Goal: Task Accomplishment & Management: Use online tool/utility

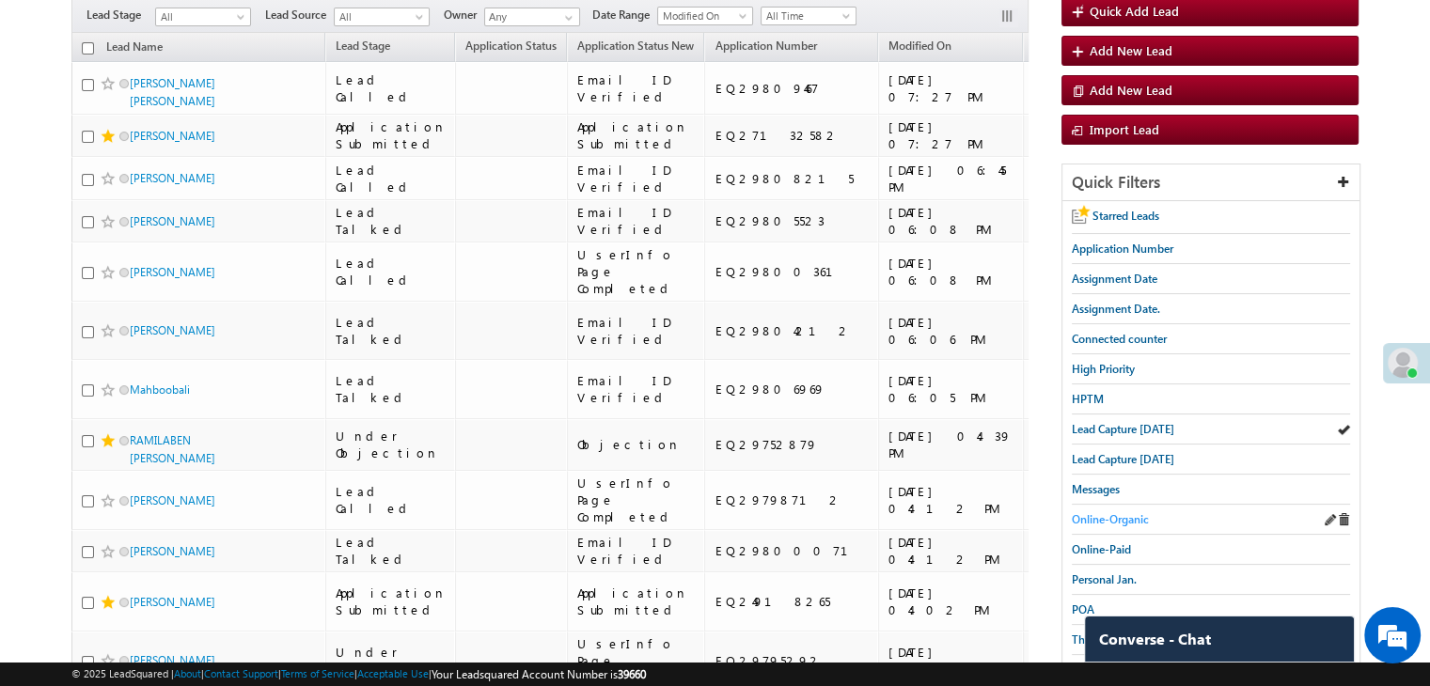
scroll to position [188, 0]
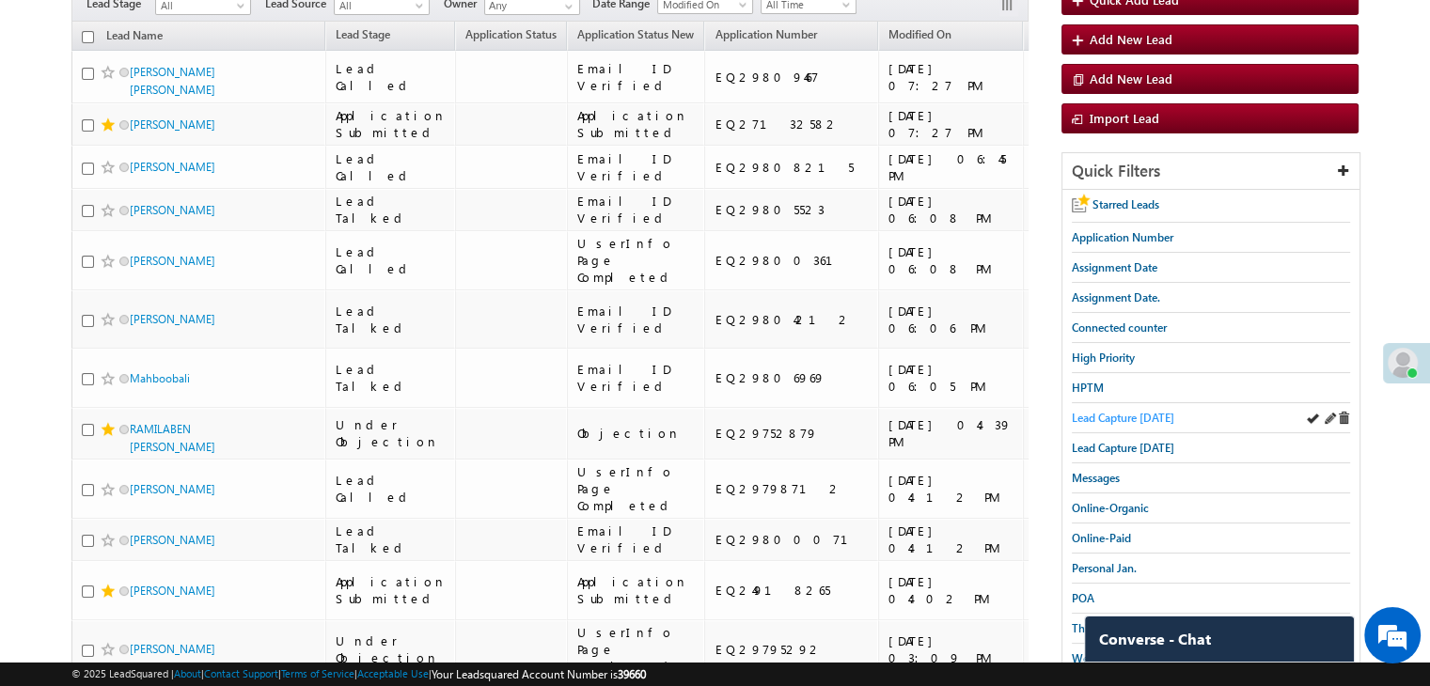
click at [1137, 413] on span "Lead Capture [DATE]" at bounding box center [1123, 418] width 102 height 14
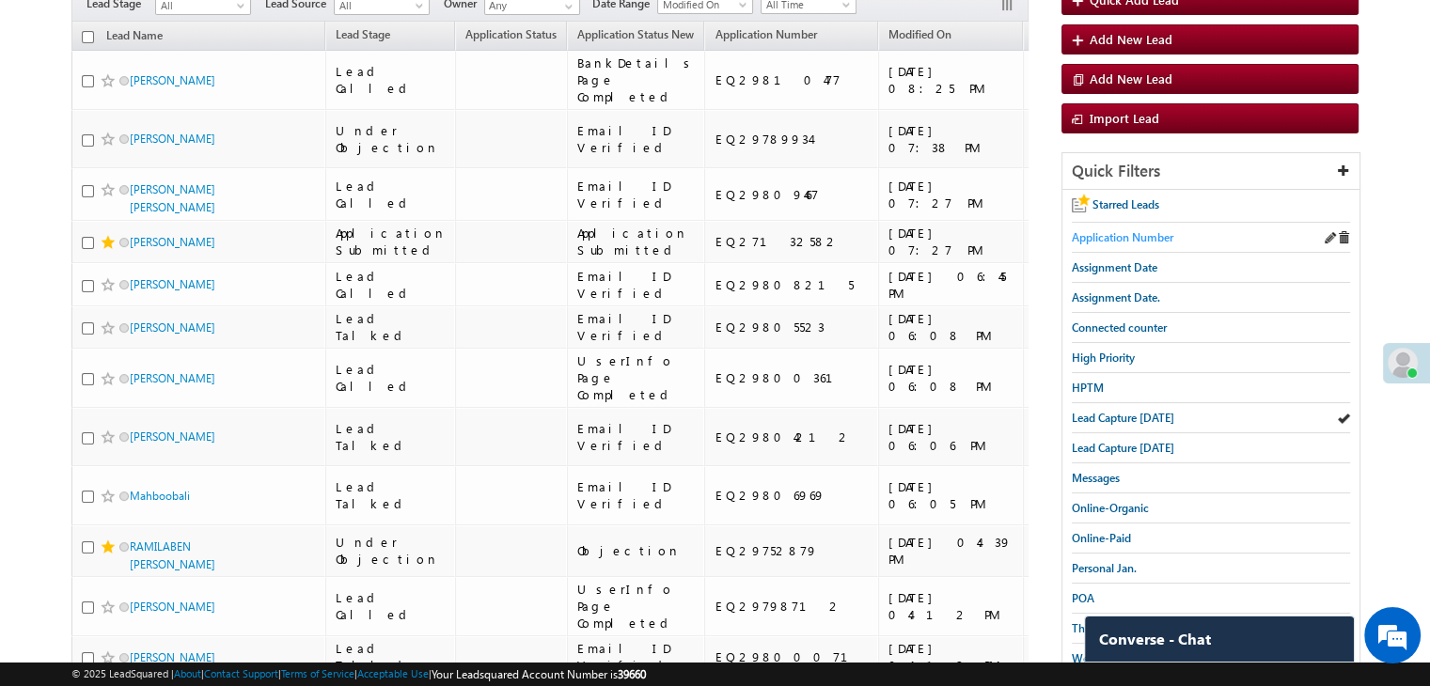
click at [1138, 231] on span "Application Number" at bounding box center [1123, 237] width 102 height 14
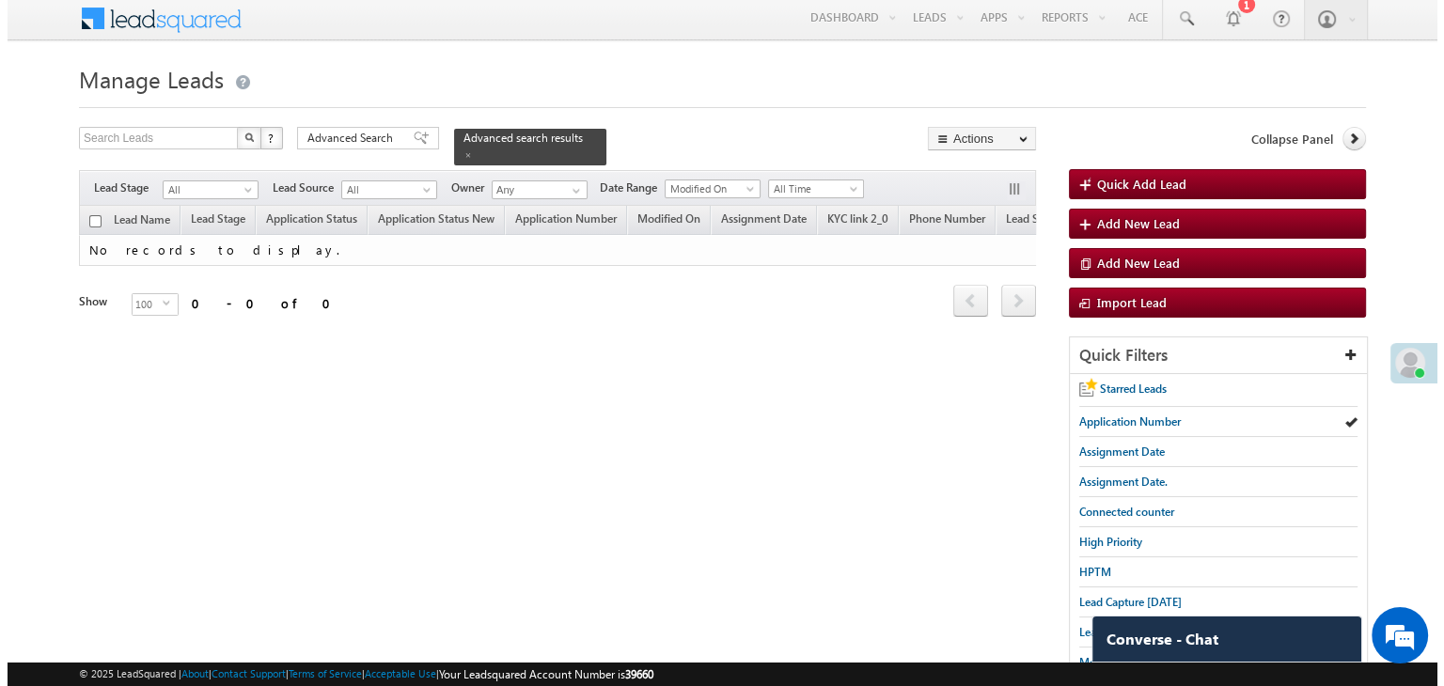
scroll to position [0, 0]
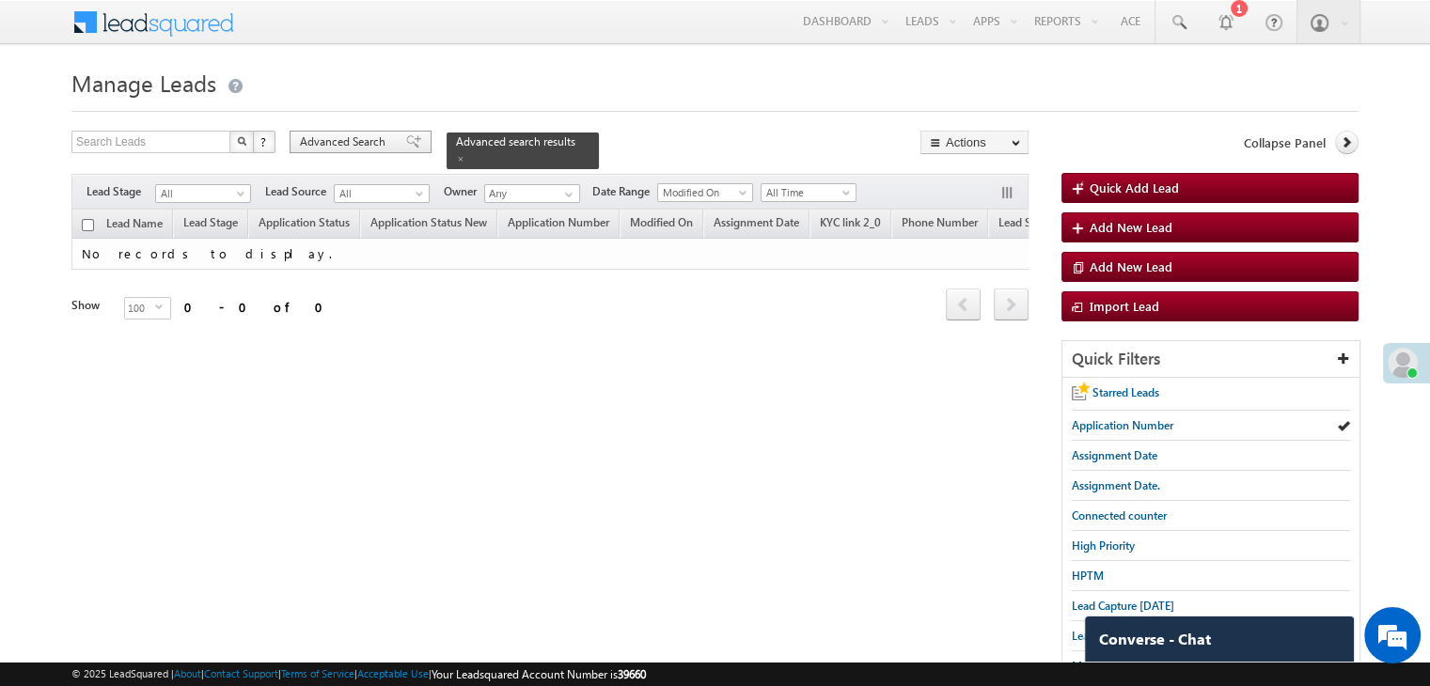
click at [406, 140] on span at bounding box center [413, 141] width 15 height 13
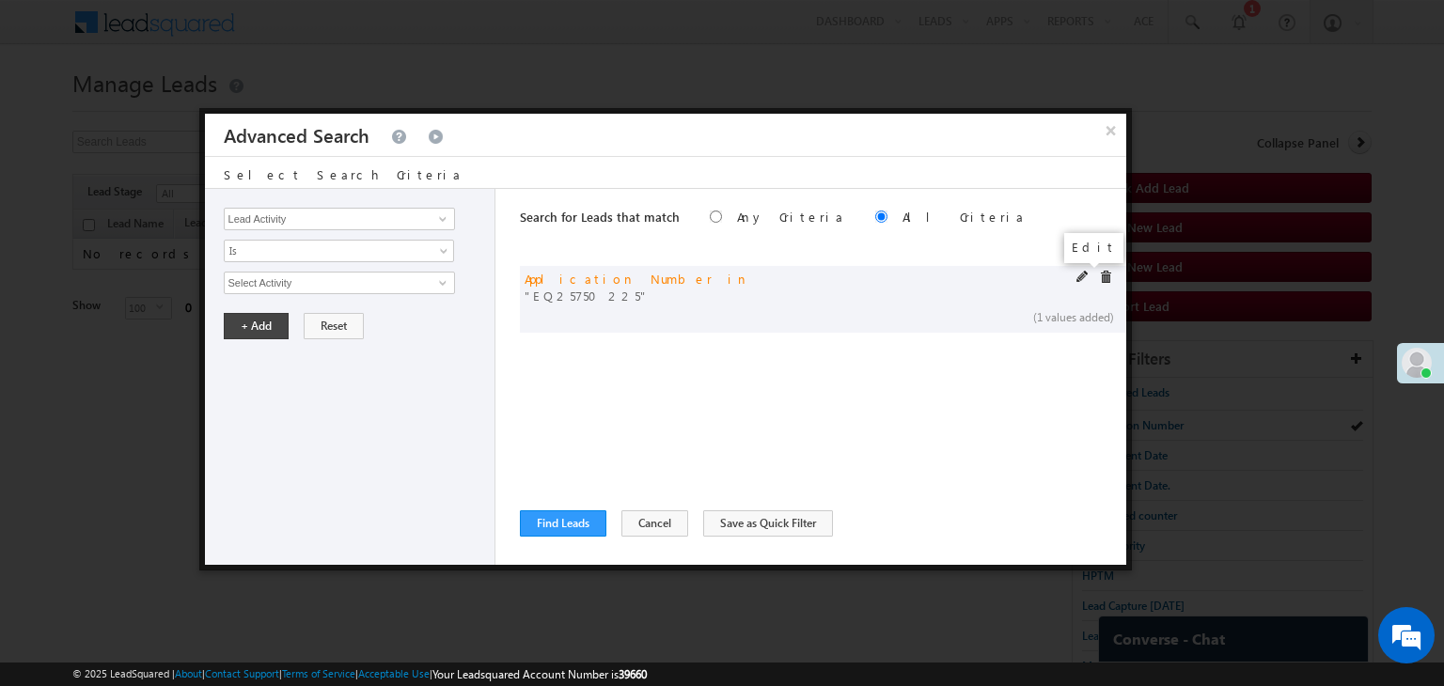
click at [1076, 275] on span at bounding box center [1082, 277] width 13 height 13
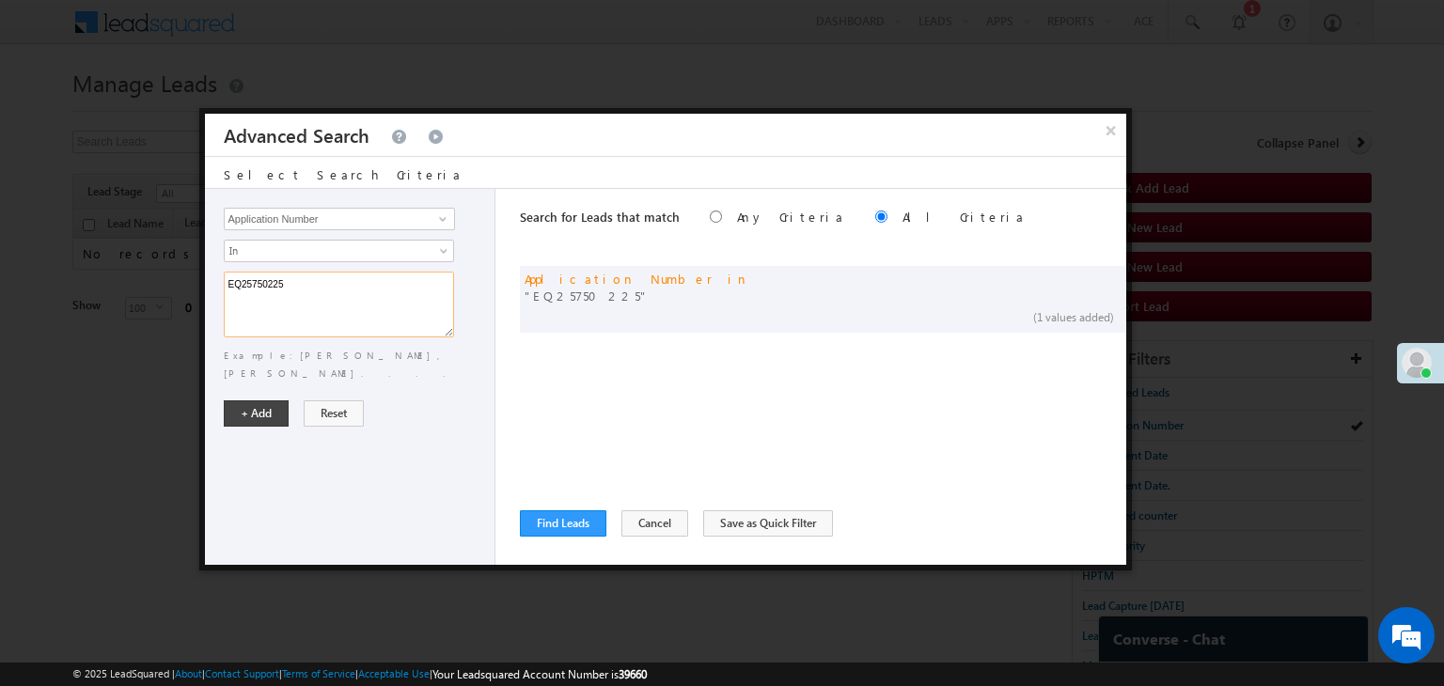
click at [414, 286] on textarea "EQ25750225" at bounding box center [339, 305] width 230 height 66
paste textarea "8165669 EQ29013439 EQ28359959 EQ28485983 EQ28754109 EQ29506510 EQ22244182 EQ204…"
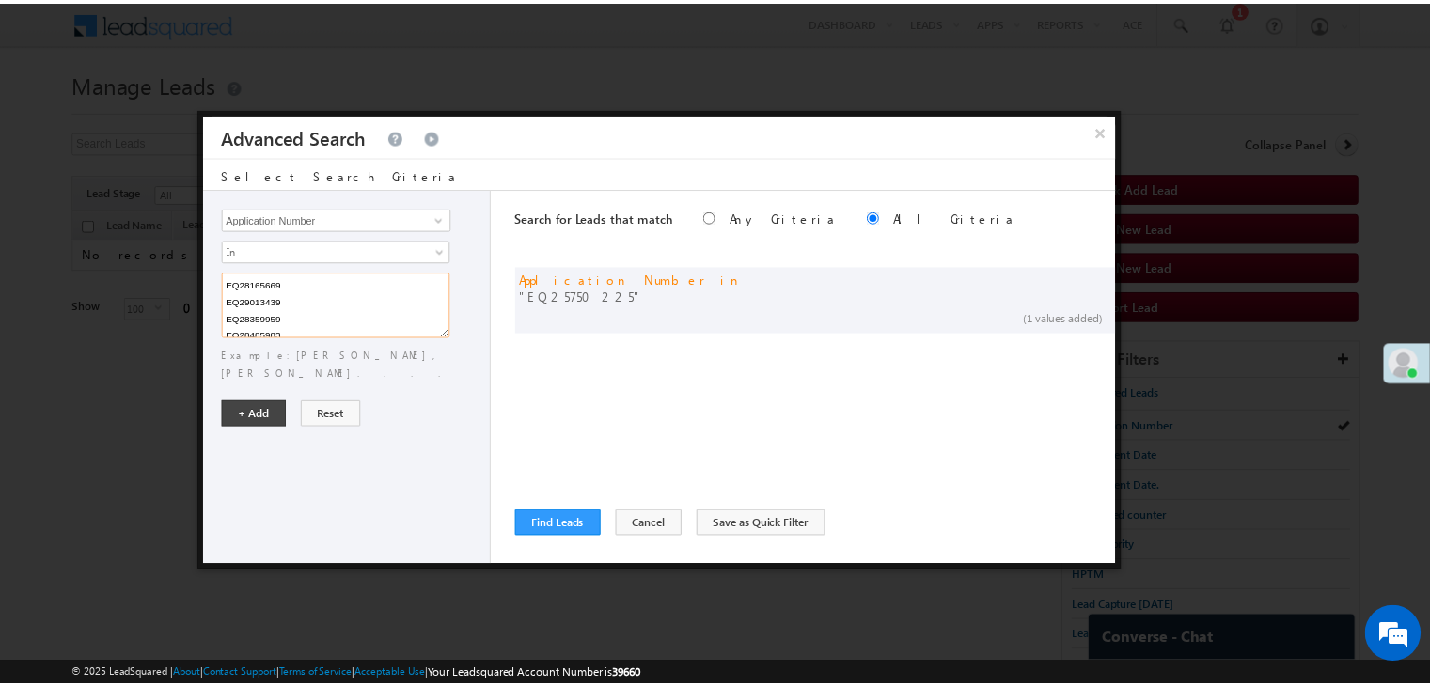
scroll to position [427, 0]
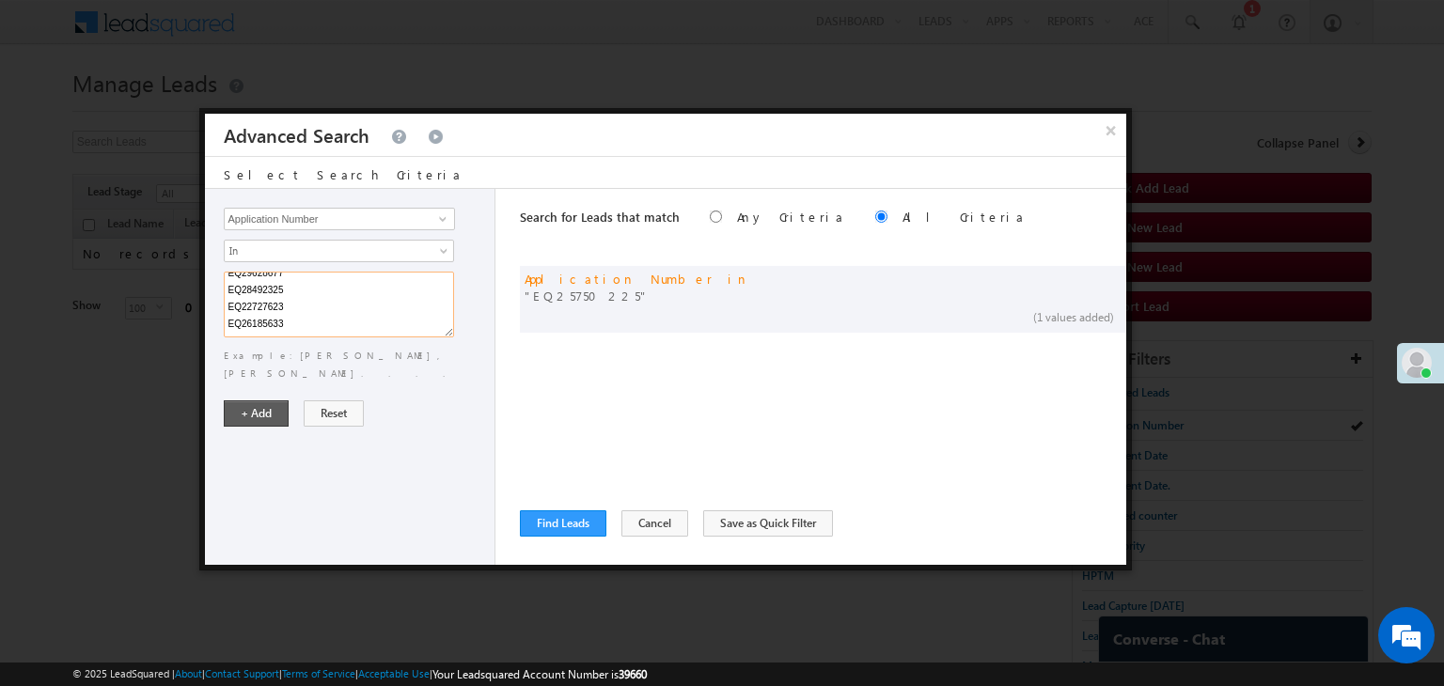
type textarea "EQ28165669 EQ29013439 EQ28359959 EQ28485983 EQ28754109 EQ29506510 EQ22244182 EQ…"
click at [258, 400] on button "+ Add" at bounding box center [256, 413] width 65 height 26
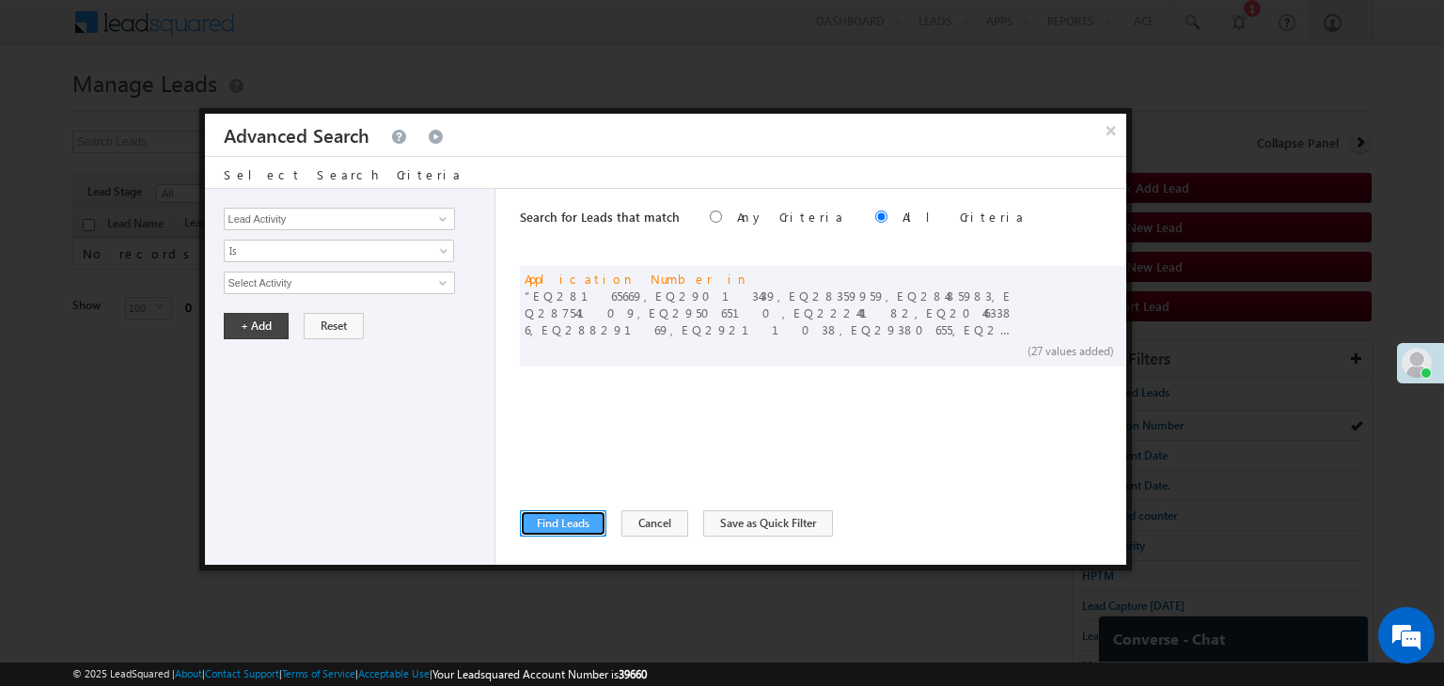
click at [578, 516] on button "Find Leads" at bounding box center [563, 523] width 86 height 26
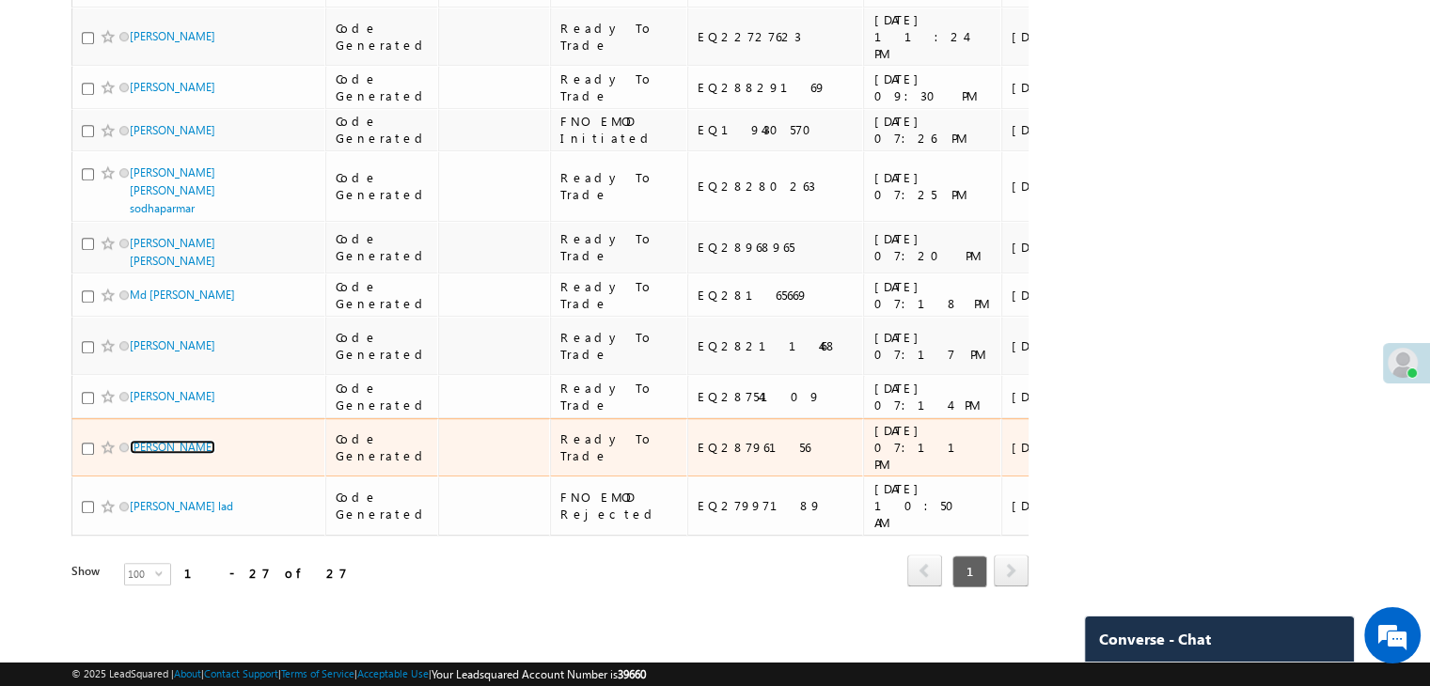
scroll to position [2652, 0]
